Goal: Find specific page/section: Find specific page/section

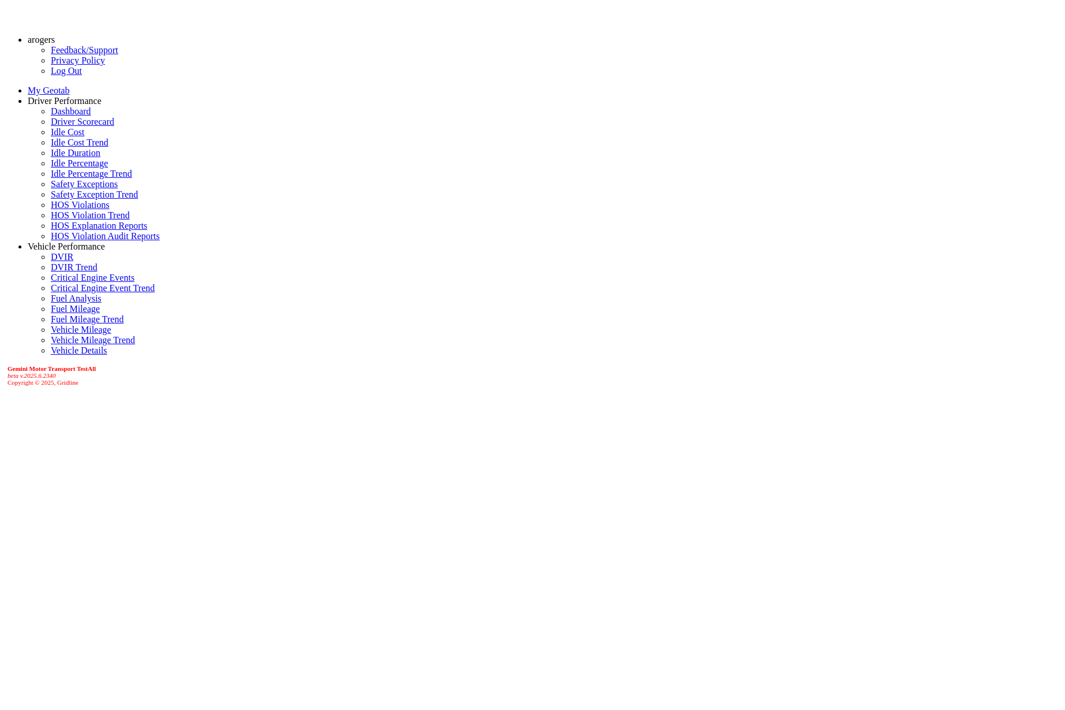
click at [61, 116] on link "Dashboard" at bounding box center [71, 111] width 40 height 10
select select "******"
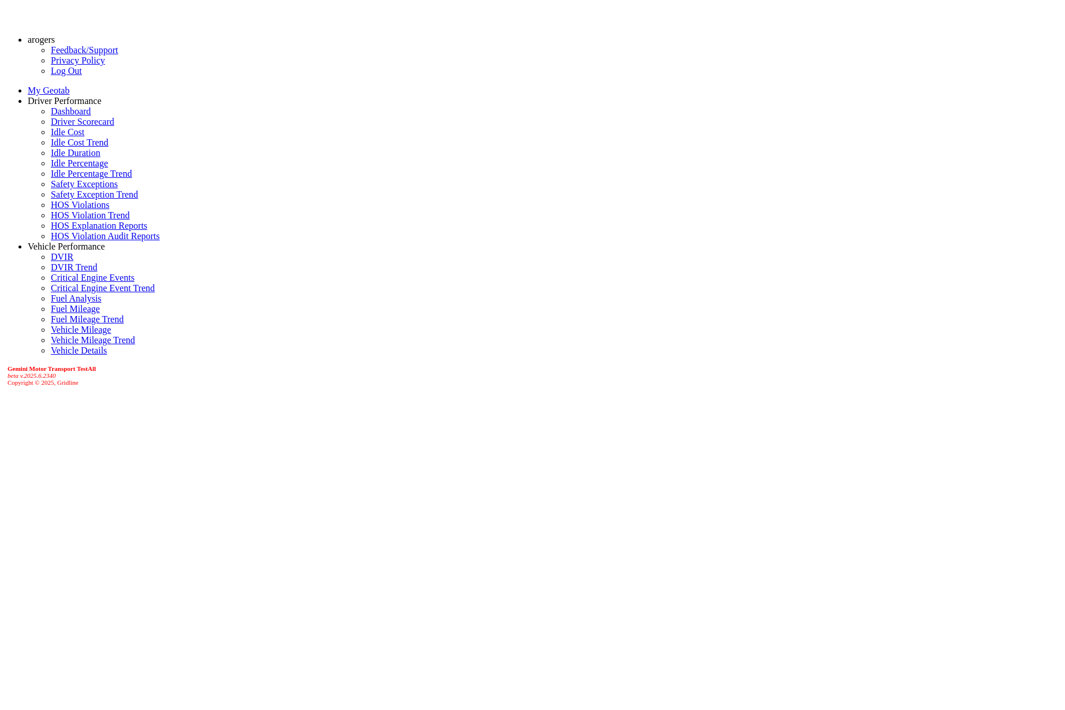
click at [55, 127] on link "Driver Scorecard" at bounding box center [83, 122] width 64 height 10
